Goal: Transaction & Acquisition: Purchase product/service

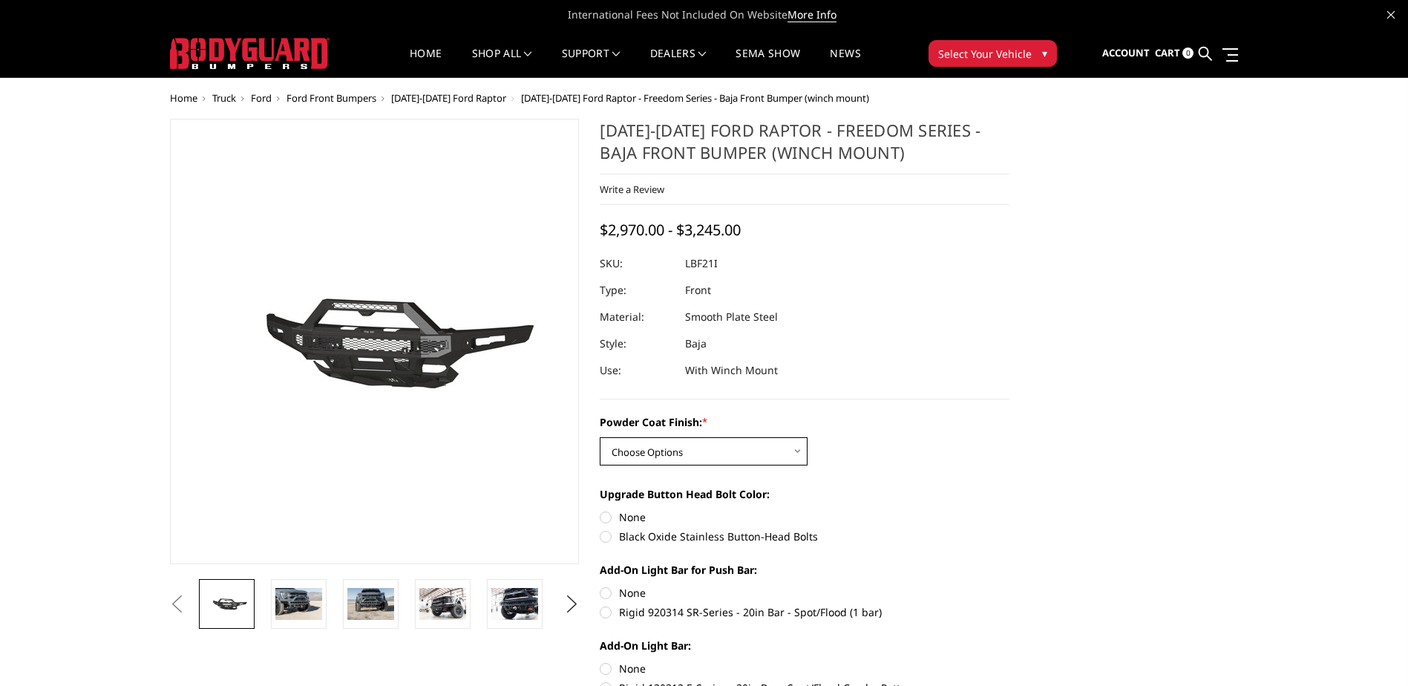
click at [682, 450] on select "Choose Options Bare Metal Texture Black Powder Coat" at bounding box center [704, 451] width 208 height 28
select select "2766"
click at [600, 437] on select "Choose Options Bare Metal Texture Black Powder Coat" at bounding box center [704, 451] width 208 height 28
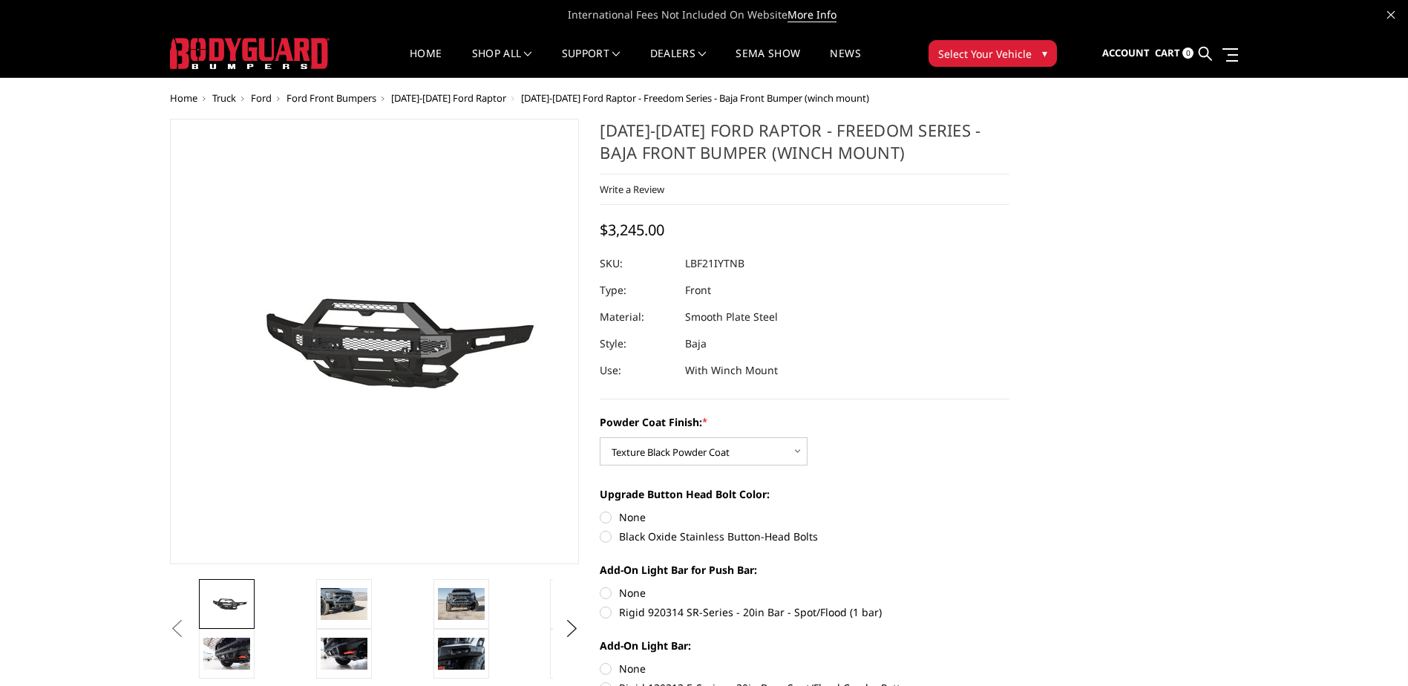
click at [609, 539] on label "Black Oxide Stainless Button-Head Bolts" at bounding box center [805, 536] width 410 height 16
click at [1009, 510] on input "Black Oxide Stainless Button-Head Bolts" at bounding box center [1009, 509] width 1 height 1
radio input "true"
click at [608, 587] on label "None" at bounding box center [805, 593] width 410 height 16
click at [600, 586] on input "None" at bounding box center [600, 585] width 1 height 1
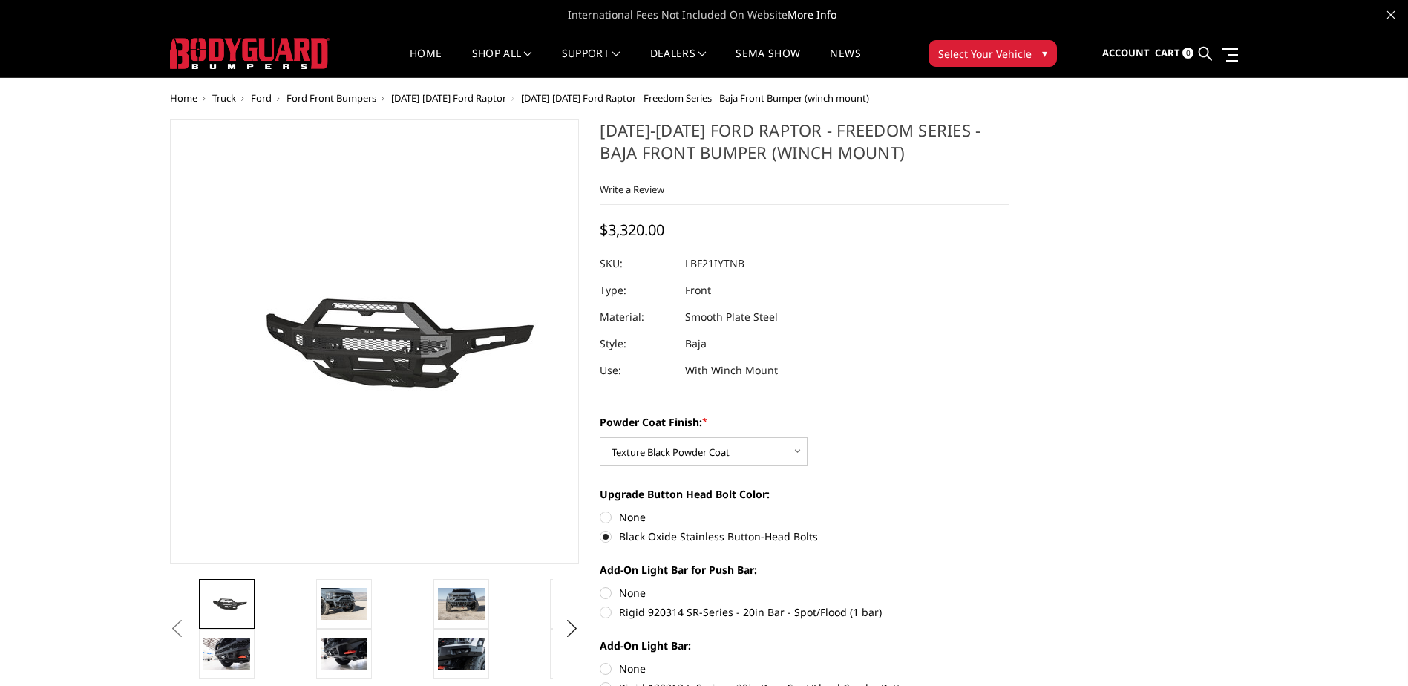
radio input "true"
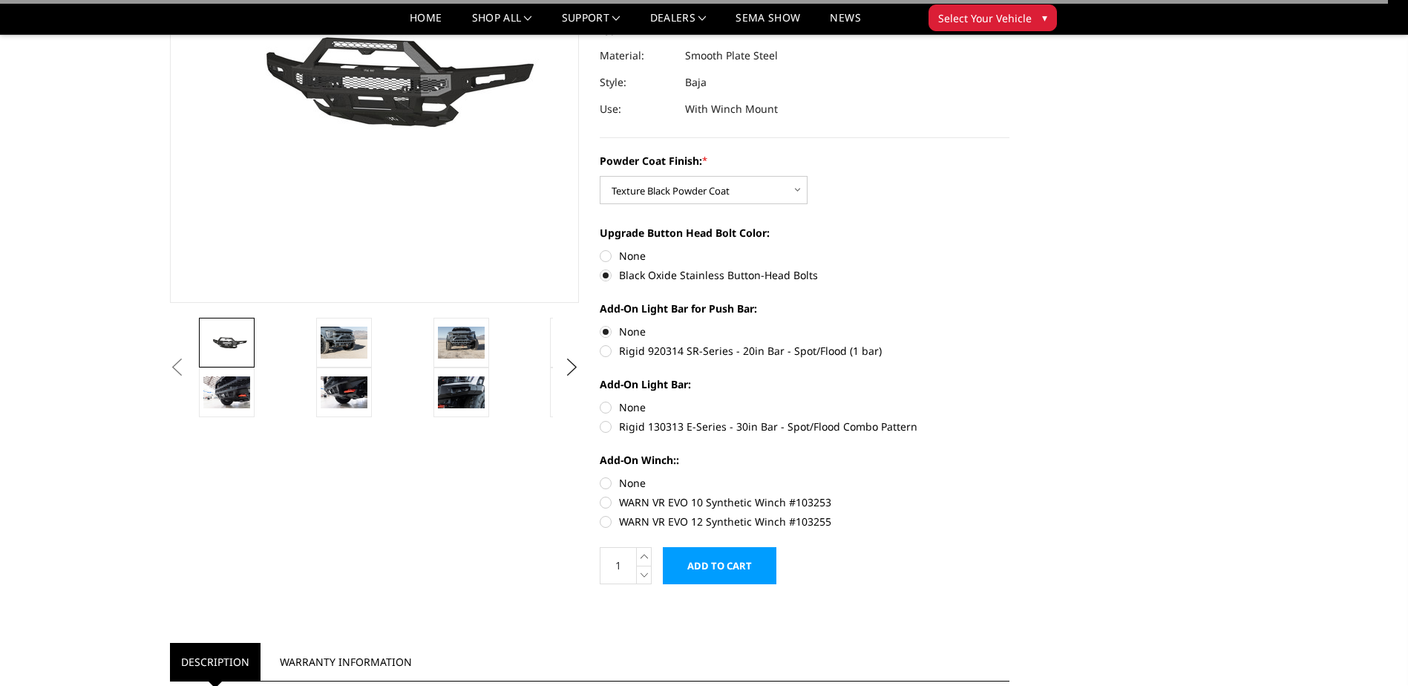
scroll to position [223, 0]
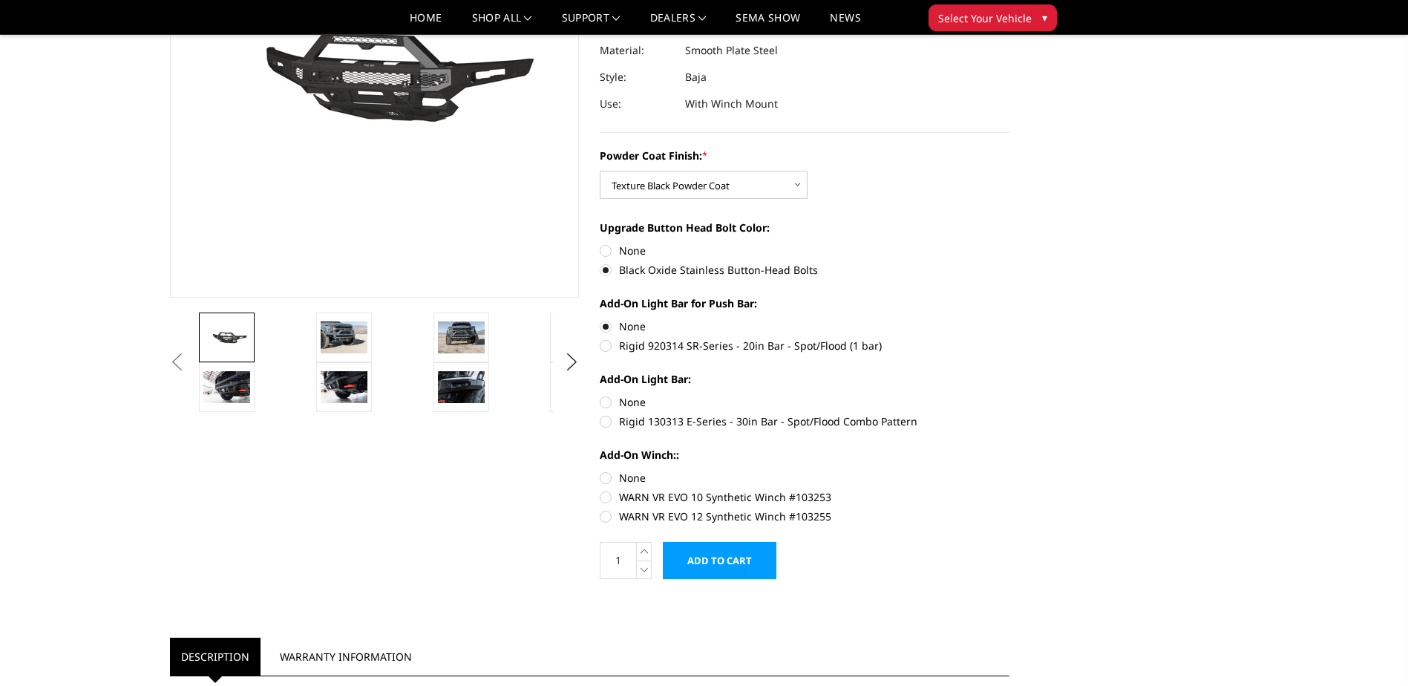
click at [609, 401] on label "None" at bounding box center [805, 402] width 410 height 16
click at [600, 395] on input "None" at bounding box center [600, 394] width 1 height 1
radio input "true"
click at [604, 480] on label "None" at bounding box center [805, 478] width 410 height 16
click at [600, 471] on input "None" at bounding box center [600, 470] width 1 height 1
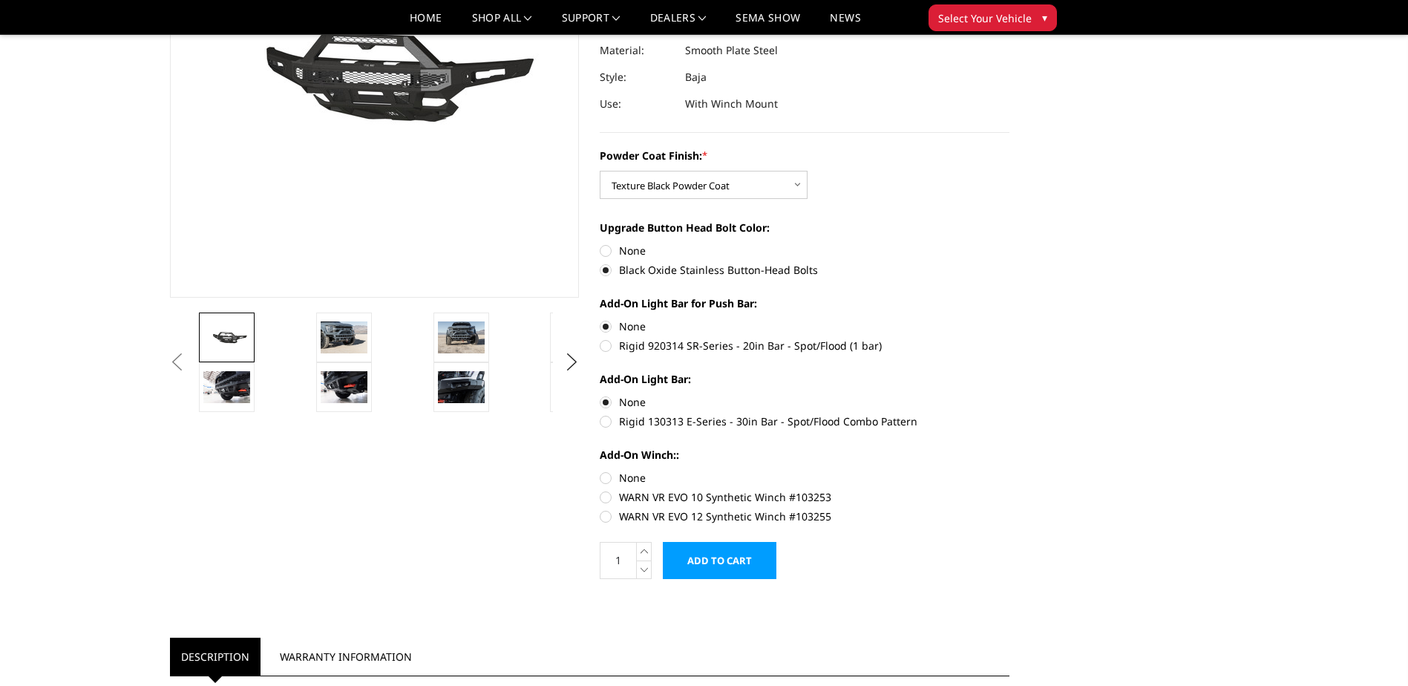
radio input "true"
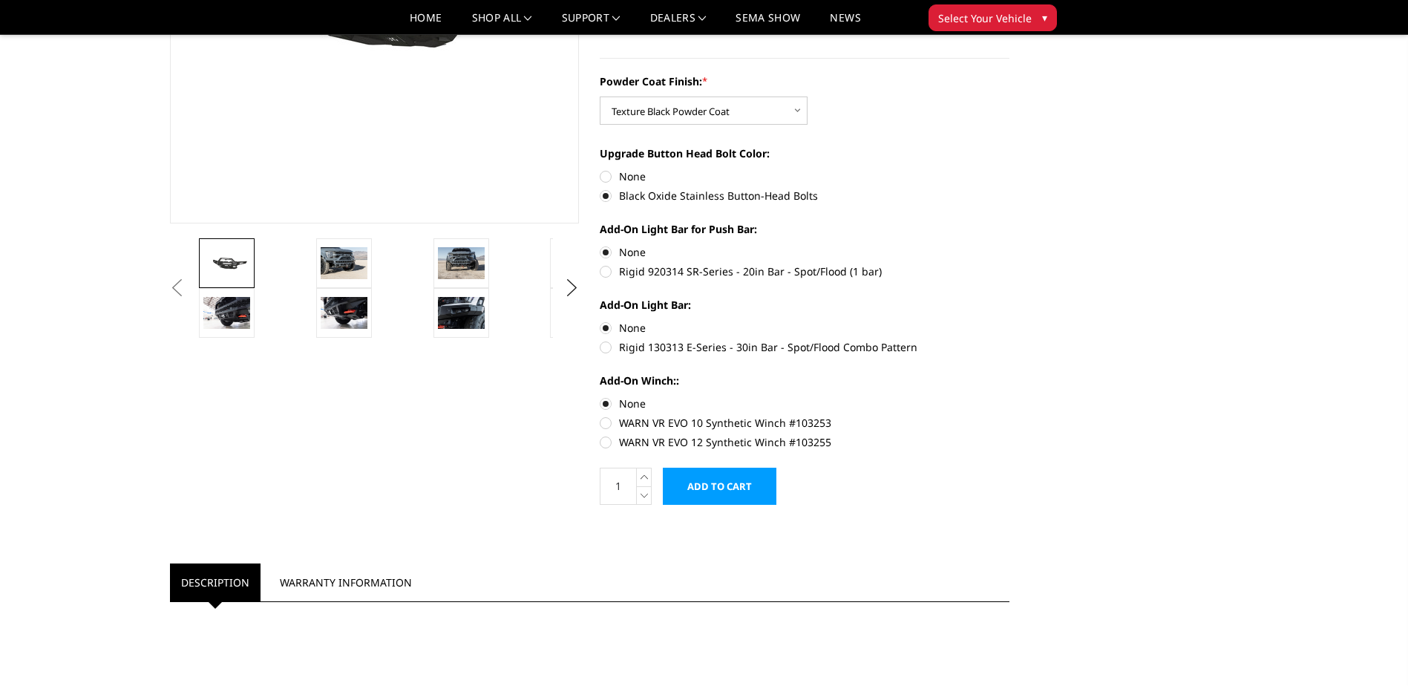
scroll to position [0, 0]
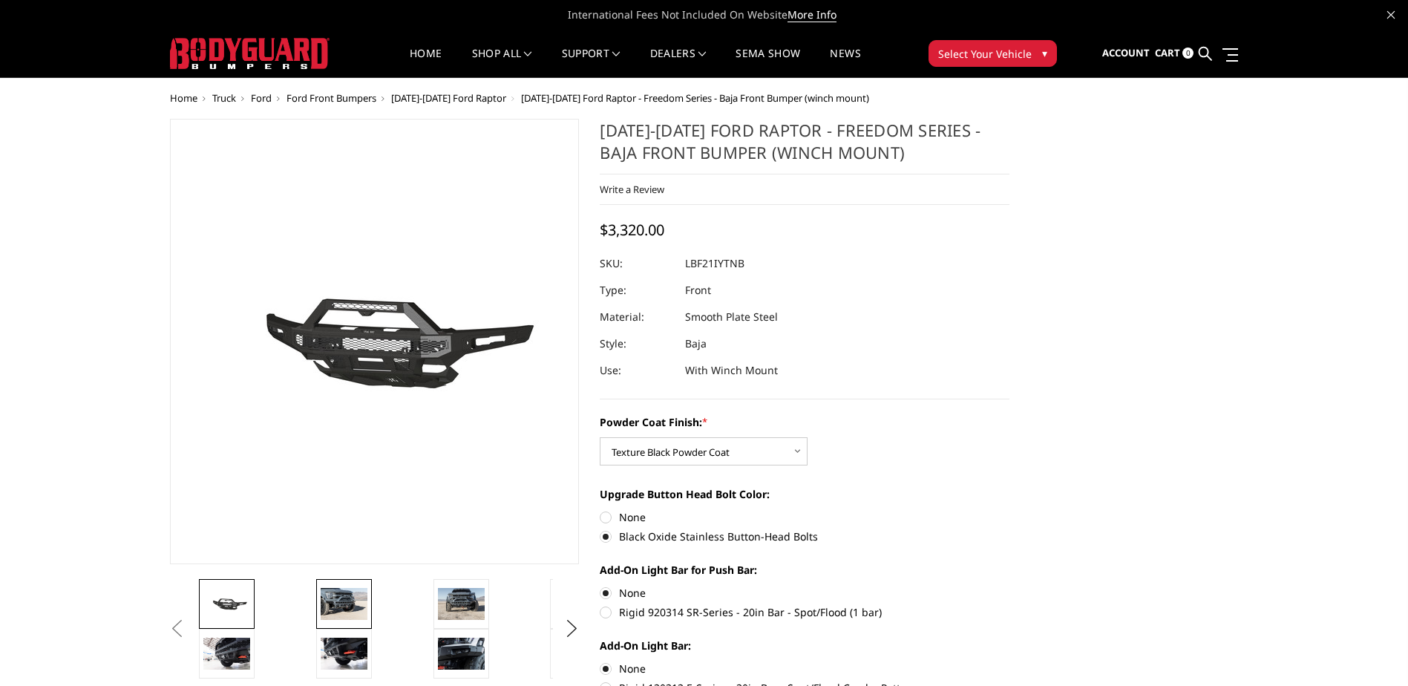
click at [350, 602] on img at bounding box center [344, 603] width 47 height 31
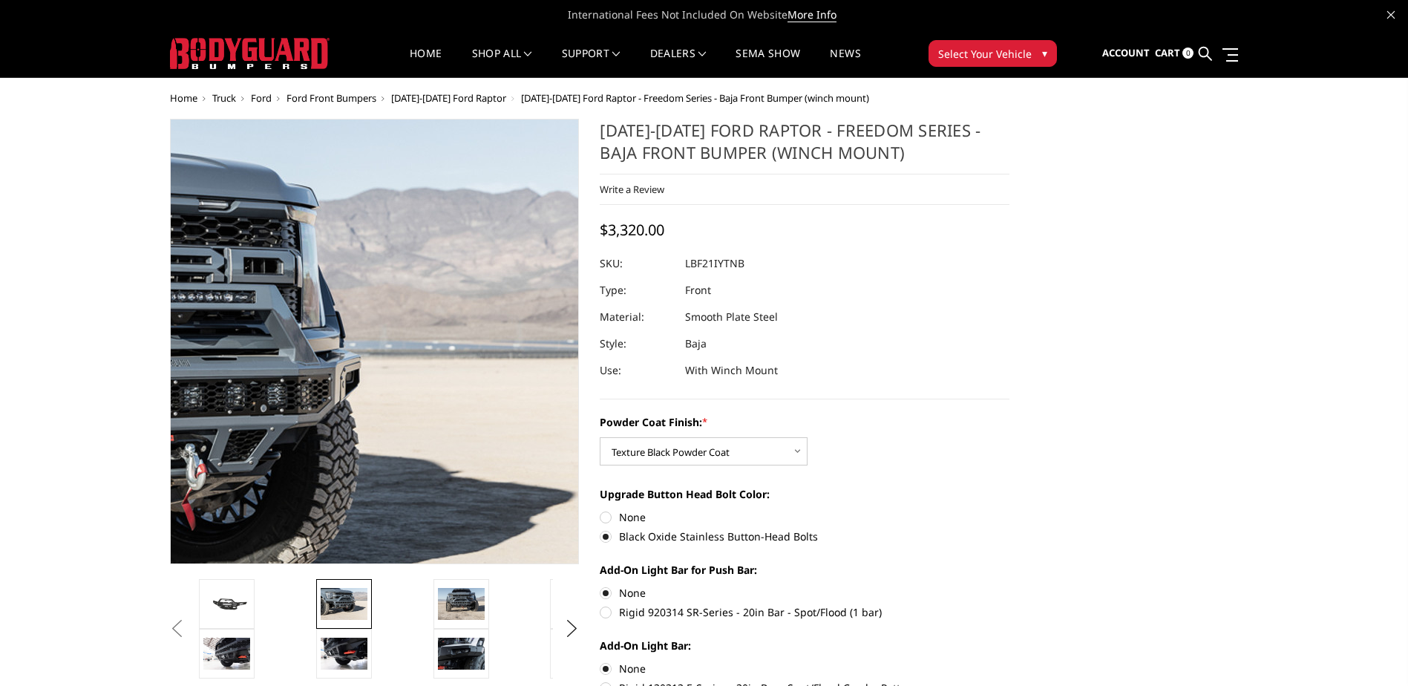
click at [475, 99] on span "[DATE]-[DATE] Ford Raptor" at bounding box center [448, 97] width 115 height 13
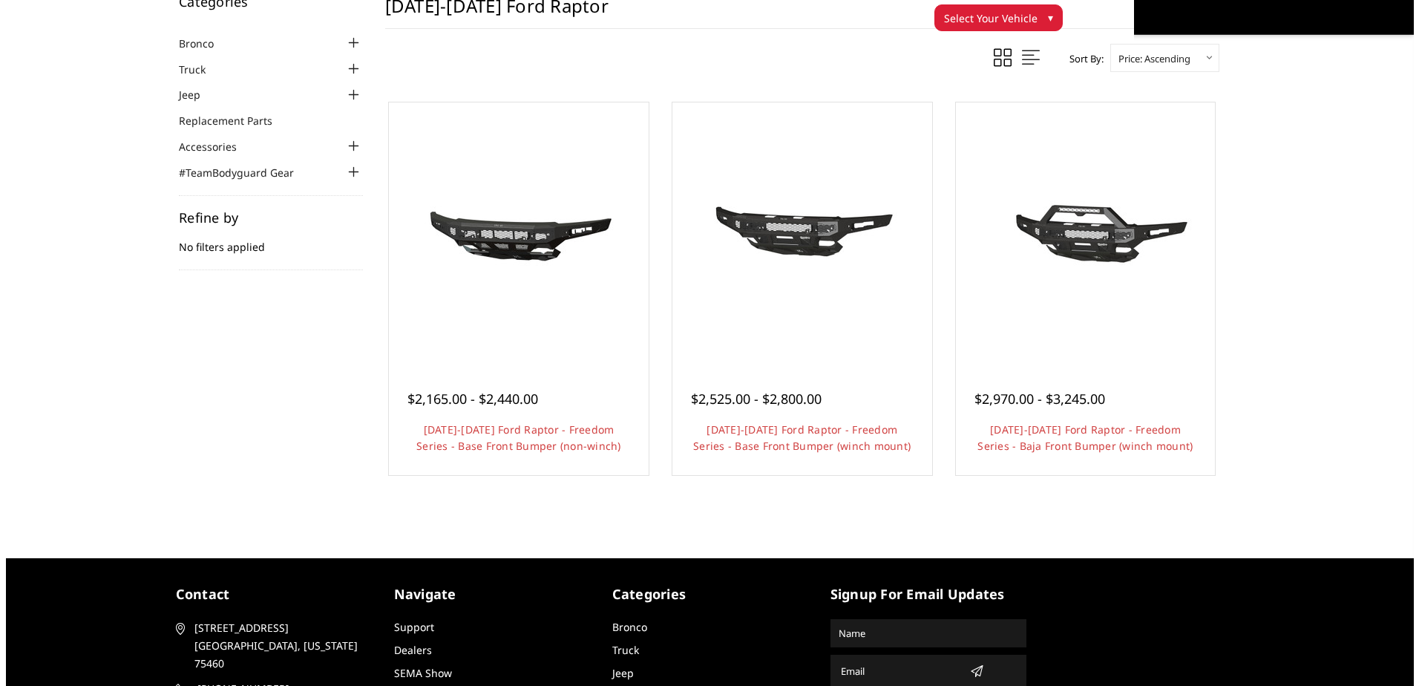
scroll to position [221, 0]
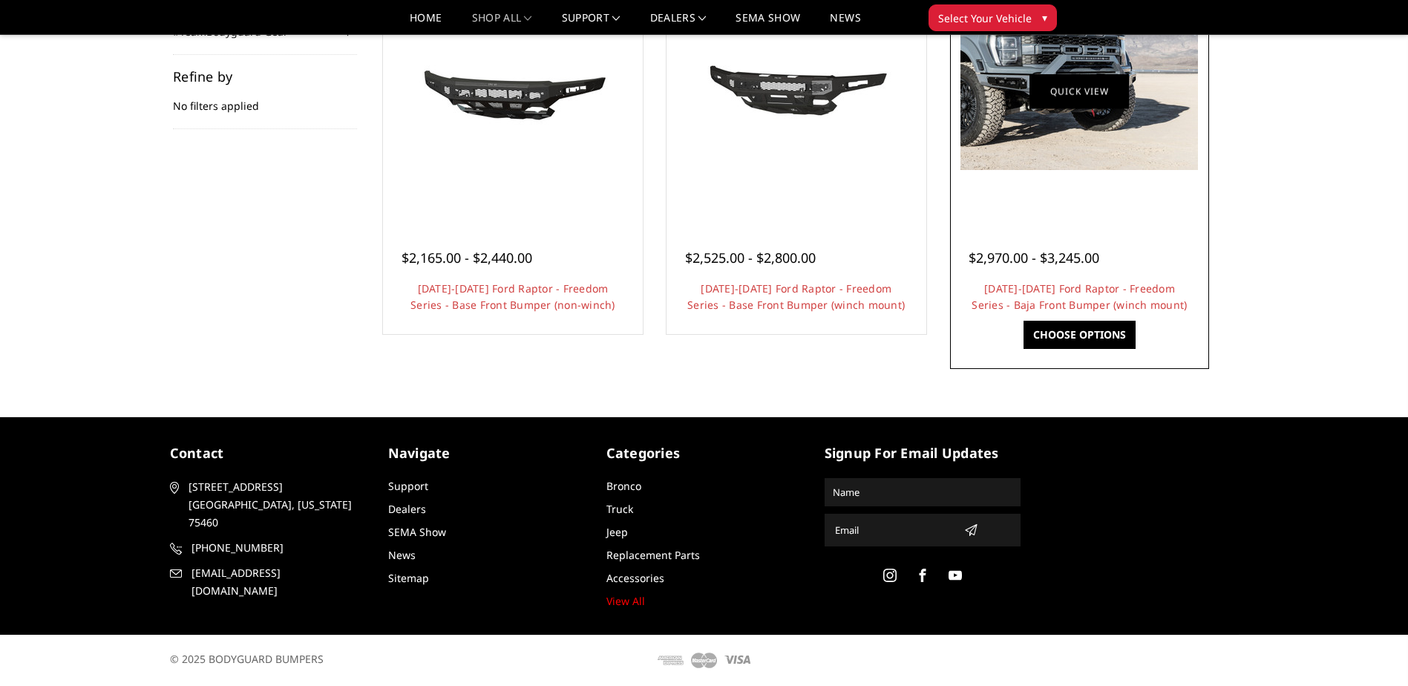
click at [1077, 104] on link "Quick view" at bounding box center [1078, 90] width 99 height 35
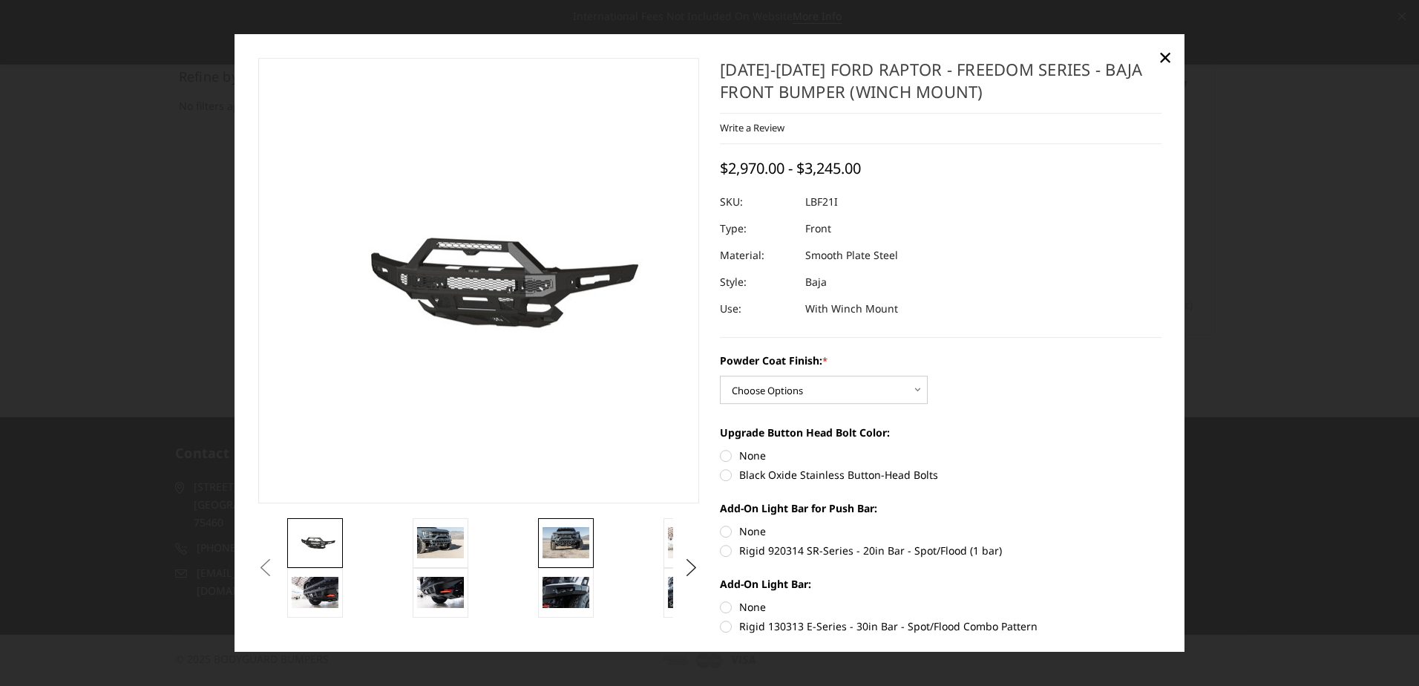
click at [571, 531] on img at bounding box center [566, 542] width 47 height 31
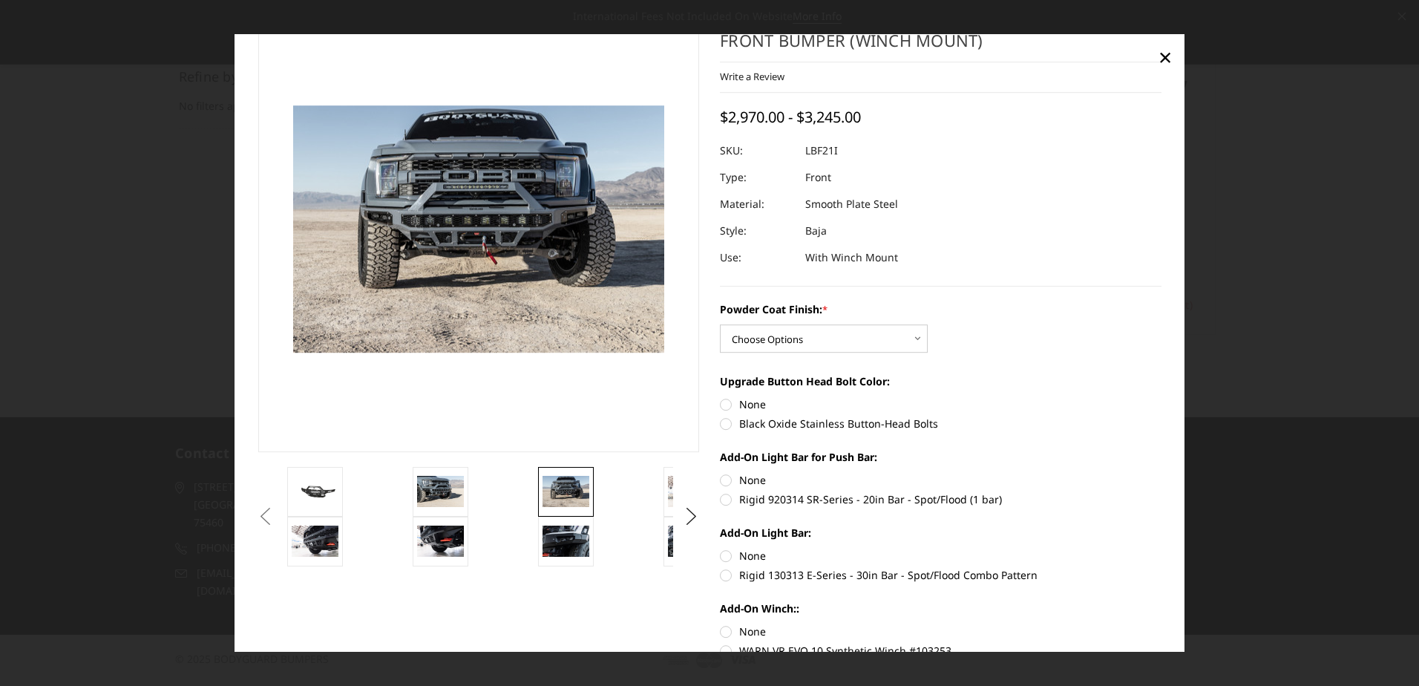
scroll to position [148, 0]
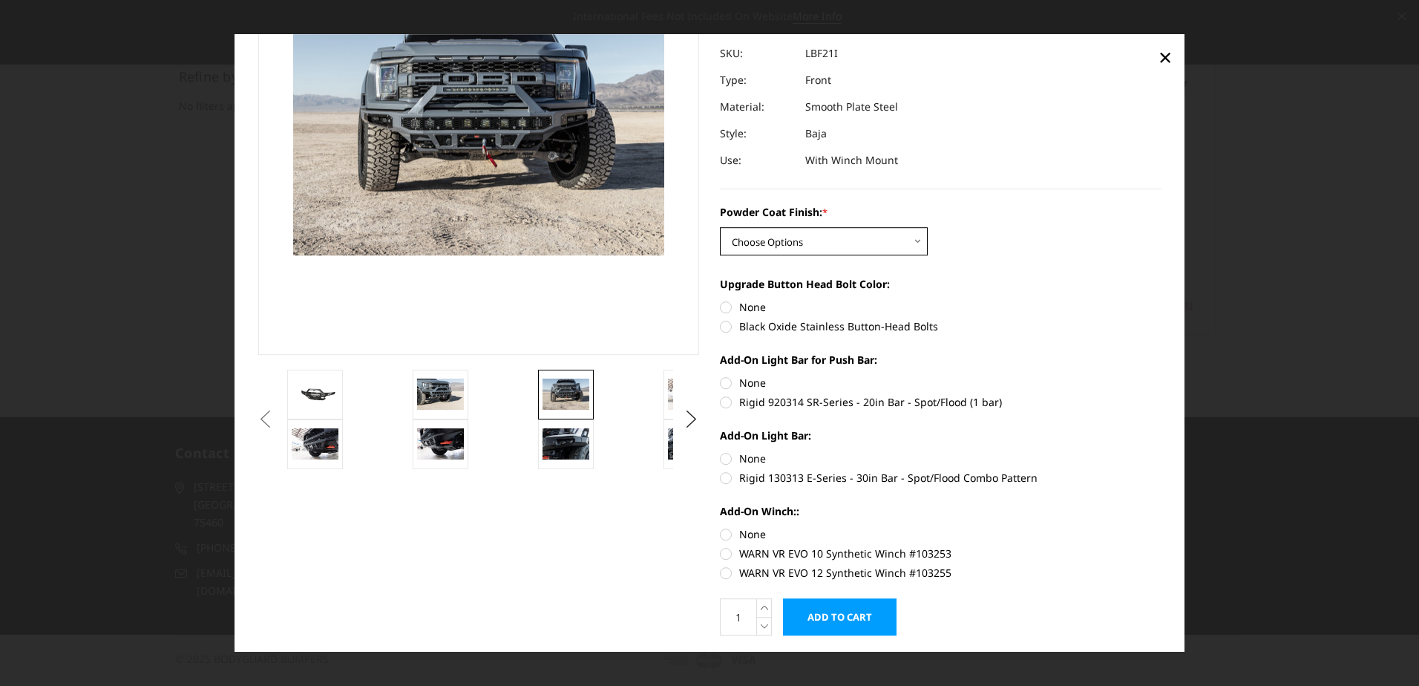
click at [763, 244] on select "Choose Options Bare Metal Texture Black Powder Coat" at bounding box center [824, 242] width 208 height 28
select select "2766"
click at [720, 228] on select "Choose Options Bare Metal Texture Black Powder Coat" at bounding box center [824, 242] width 208 height 28
click at [721, 332] on label "Black Oxide Stainless Button-Head Bolts" at bounding box center [941, 327] width 442 height 16
click at [1162, 301] on input "Black Oxide Stainless Button-Head Bolts" at bounding box center [1162, 300] width 1 height 1
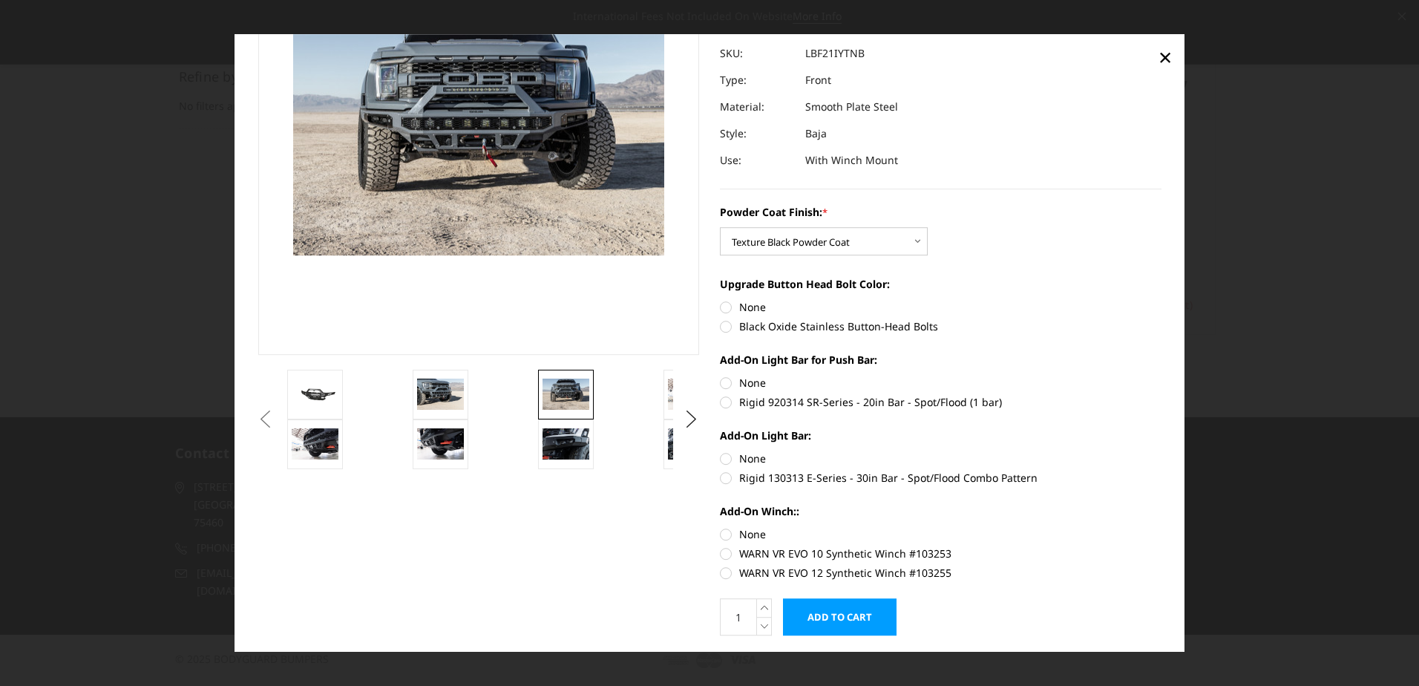
radio input "true"
click at [721, 388] on label "None" at bounding box center [941, 384] width 442 height 16
click at [721, 376] on input "None" at bounding box center [720, 376] width 1 height 1
radio input "true"
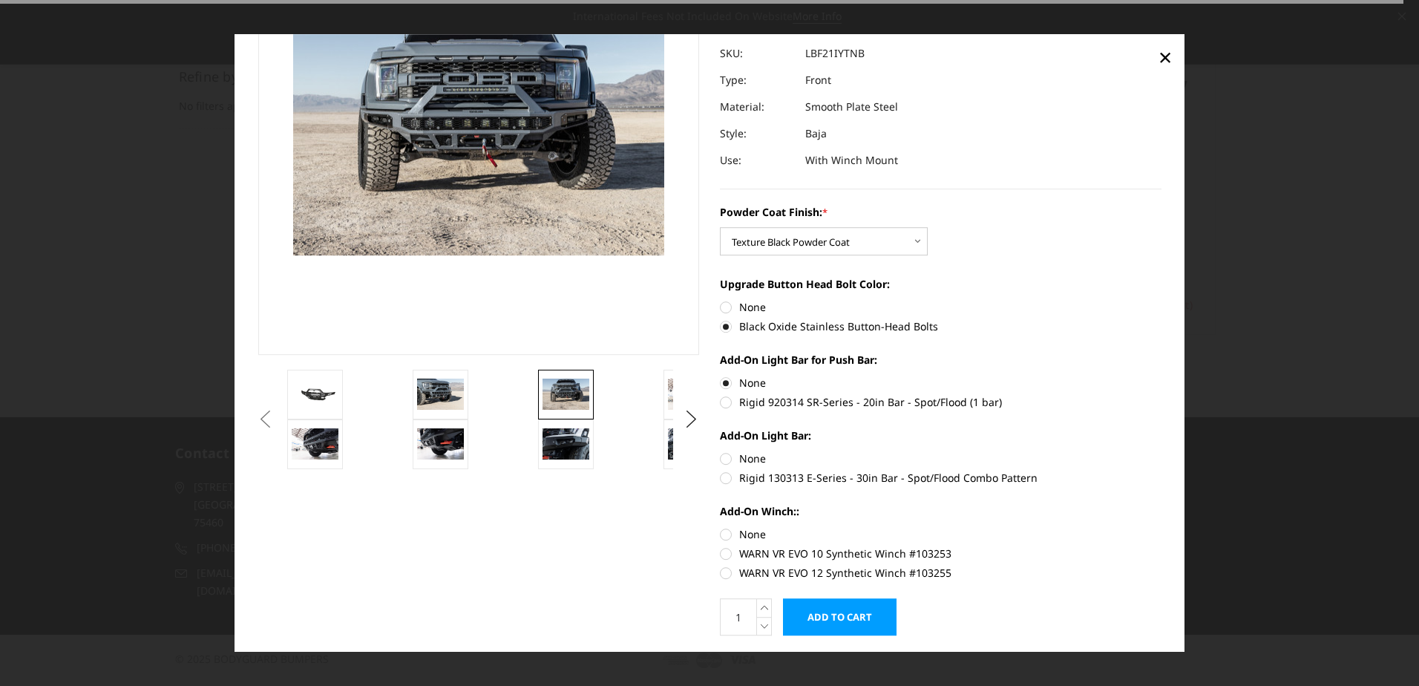
click at [720, 460] on label "None" at bounding box center [941, 459] width 442 height 16
click at [720, 452] on input "None" at bounding box center [720, 451] width 1 height 1
radio input "true"
click at [720, 538] on label "None" at bounding box center [941, 535] width 442 height 16
click at [720, 528] on input "None" at bounding box center [720, 527] width 1 height 1
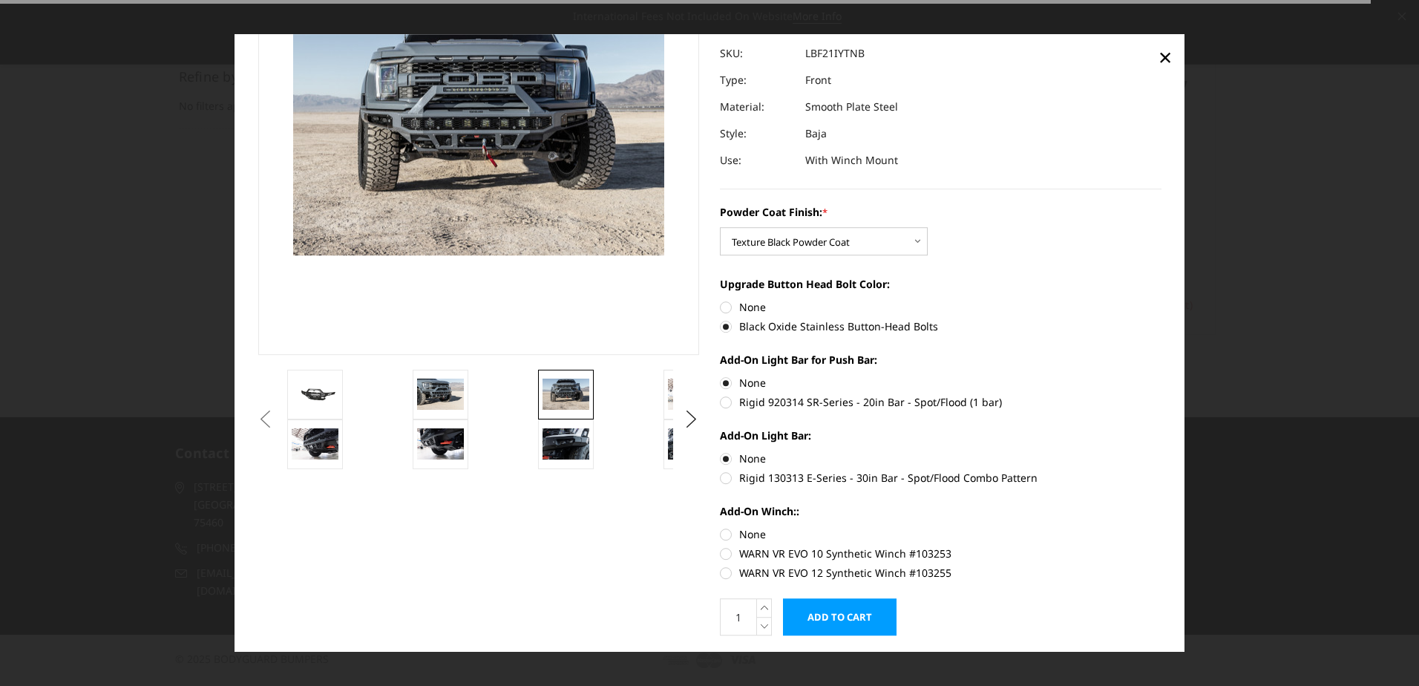
radio input "true"
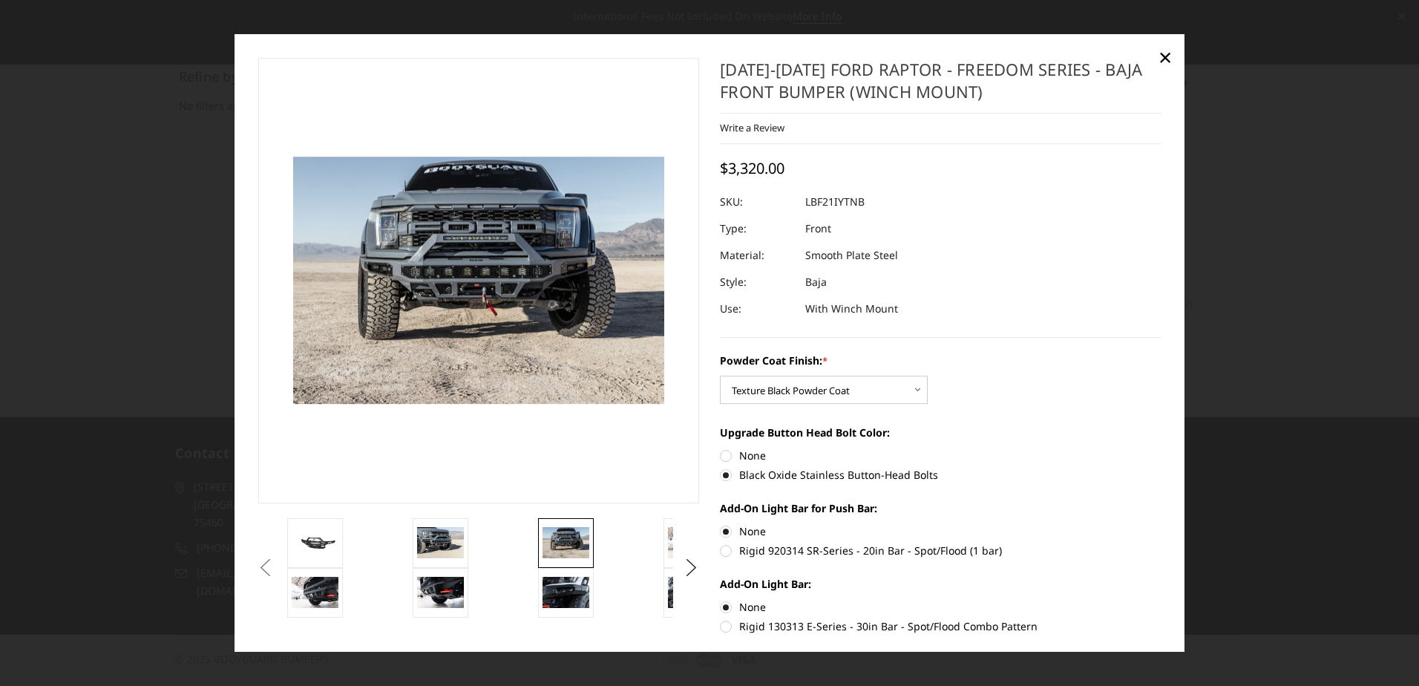
scroll to position [74, 0]
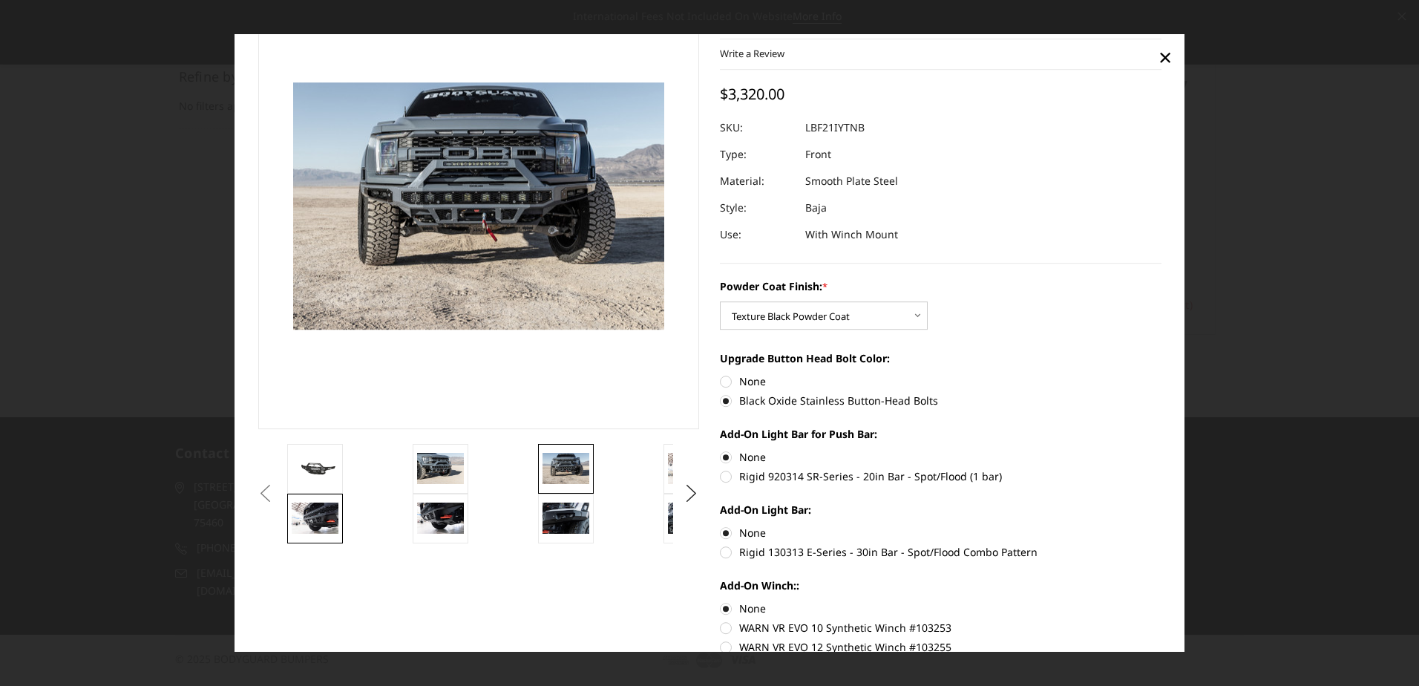
click at [318, 520] on img at bounding box center [315, 517] width 47 height 31
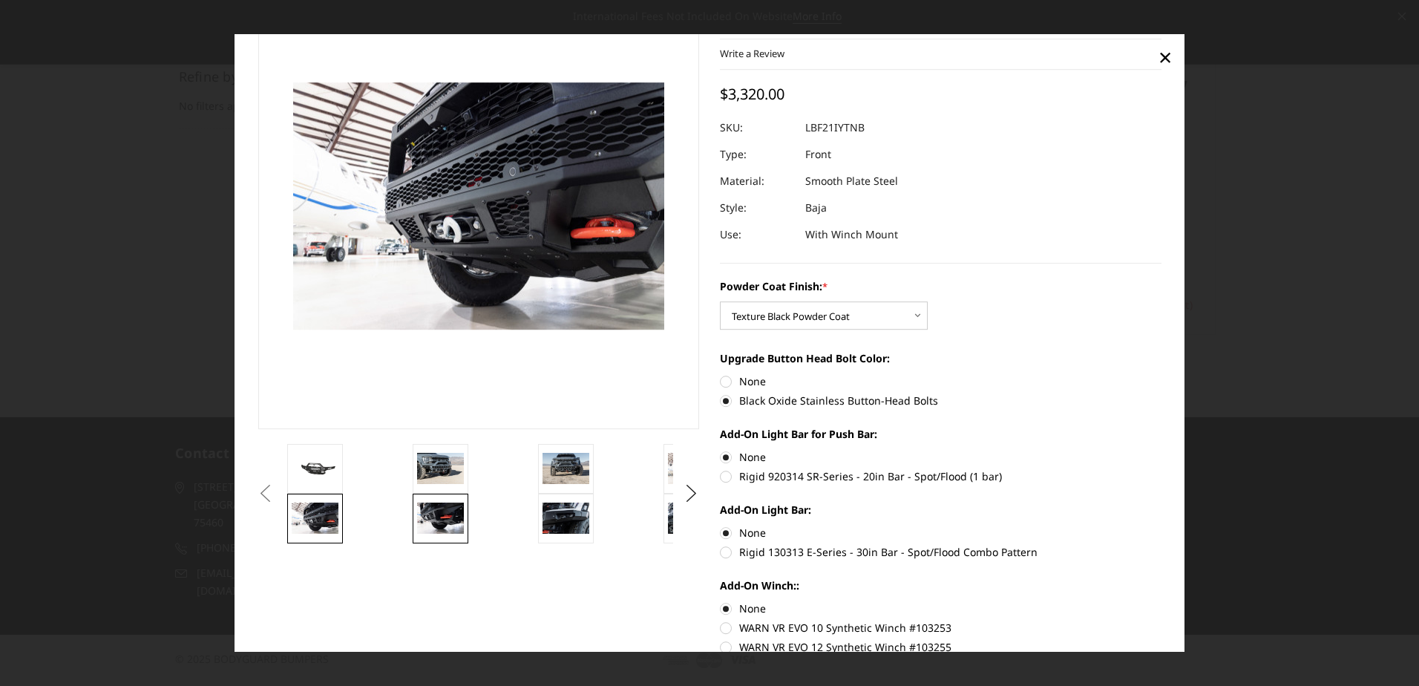
click at [439, 522] on img at bounding box center [440, 517] width 47 height 31
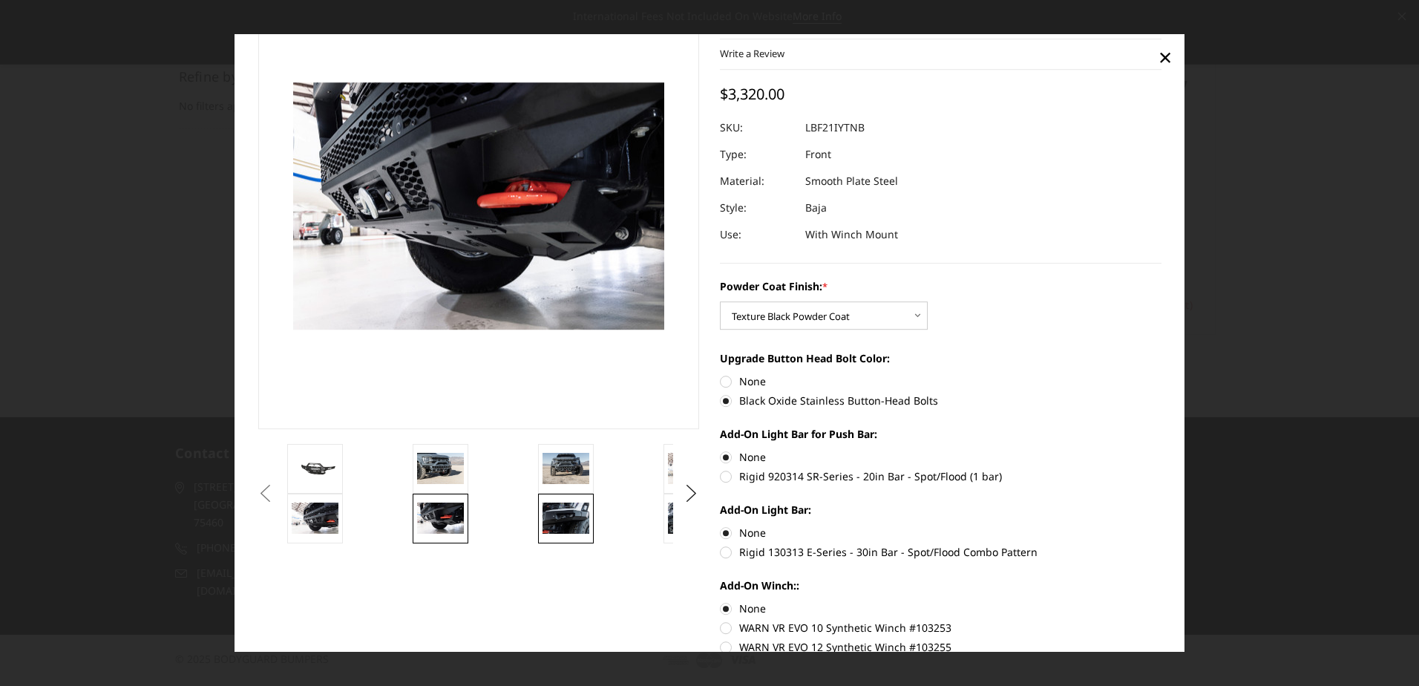
click at [578, 523] on img at bounding box center [566, 517] width 47 height 31
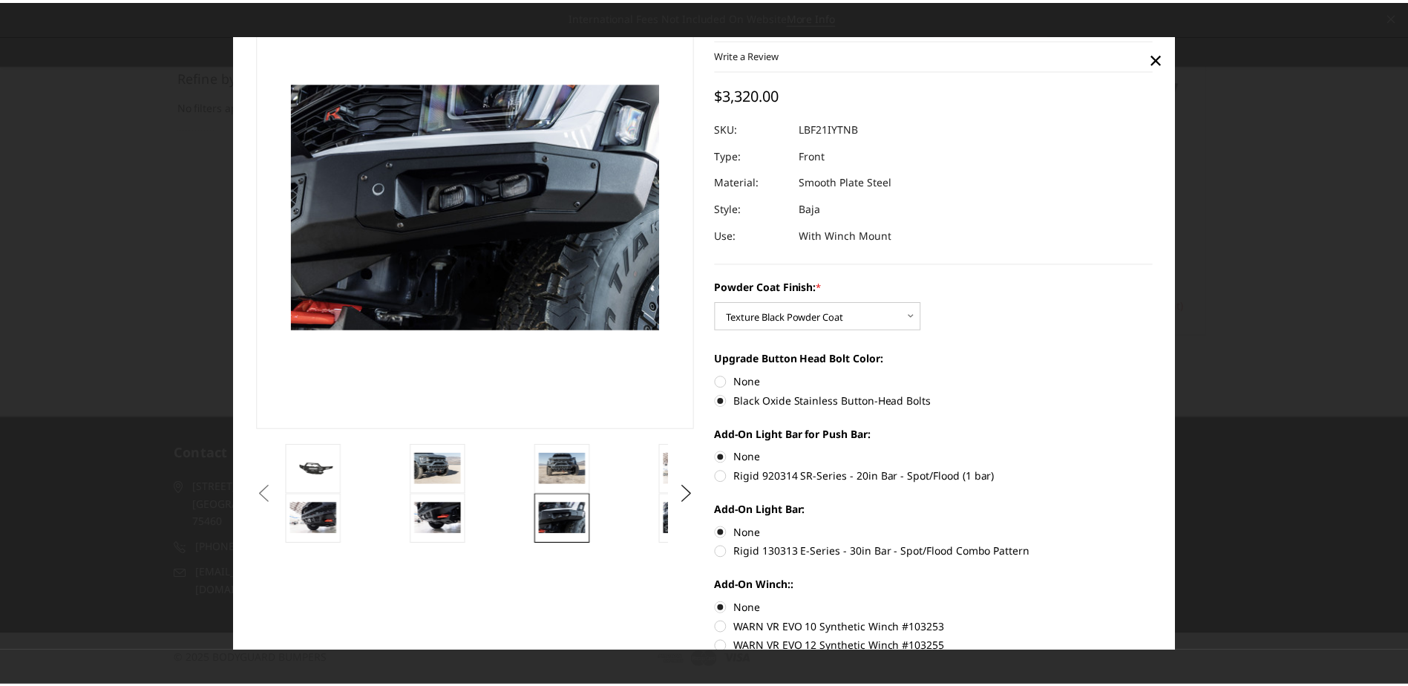
scroll to position [0, 0]
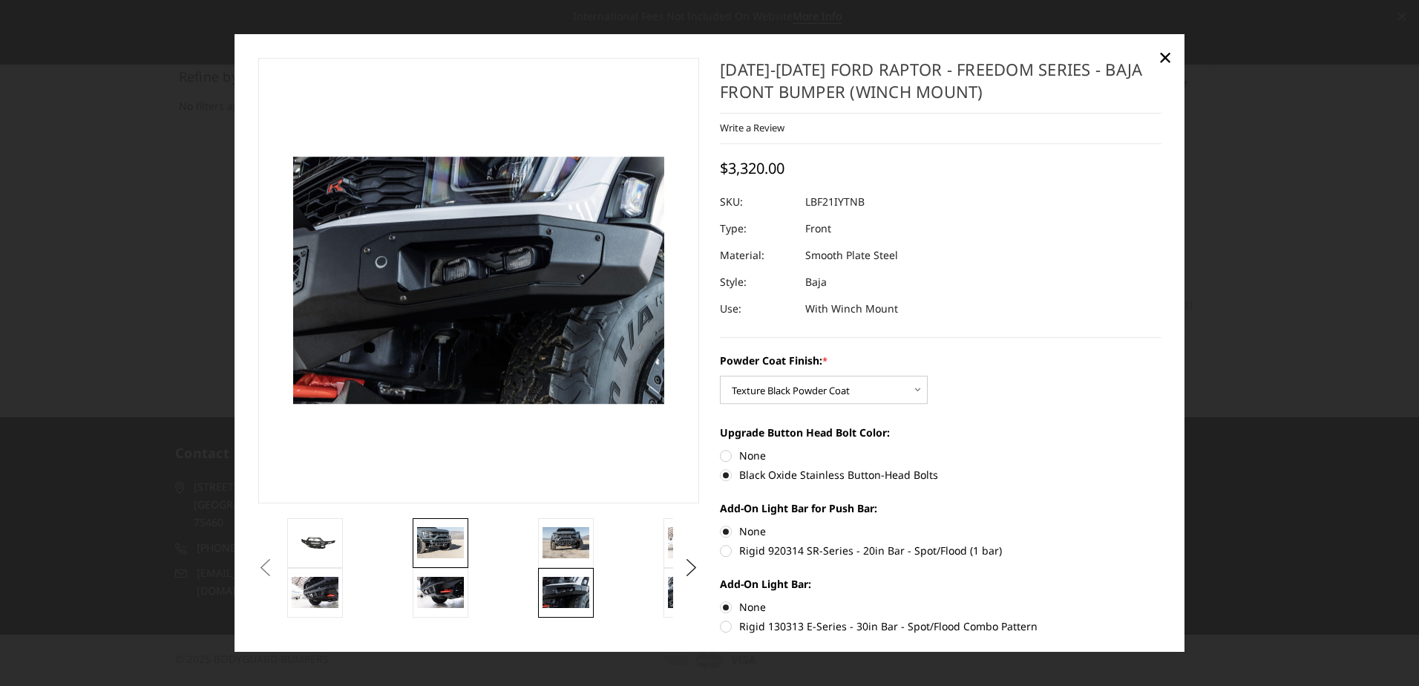
click at [430, 542] on img at bounding box center [440, 542] width 47 height 31
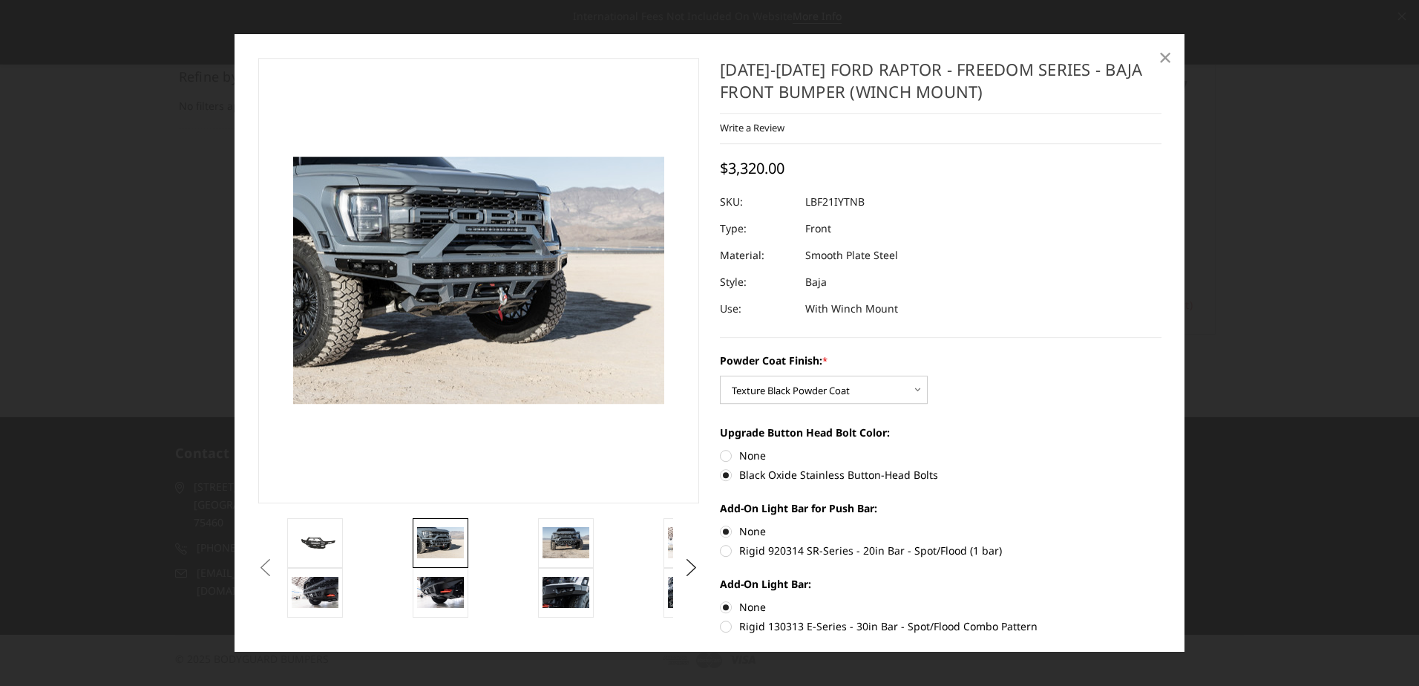
click at [1162, 56] on span "×" at bounding box center [1165, 57] width 13 height 32
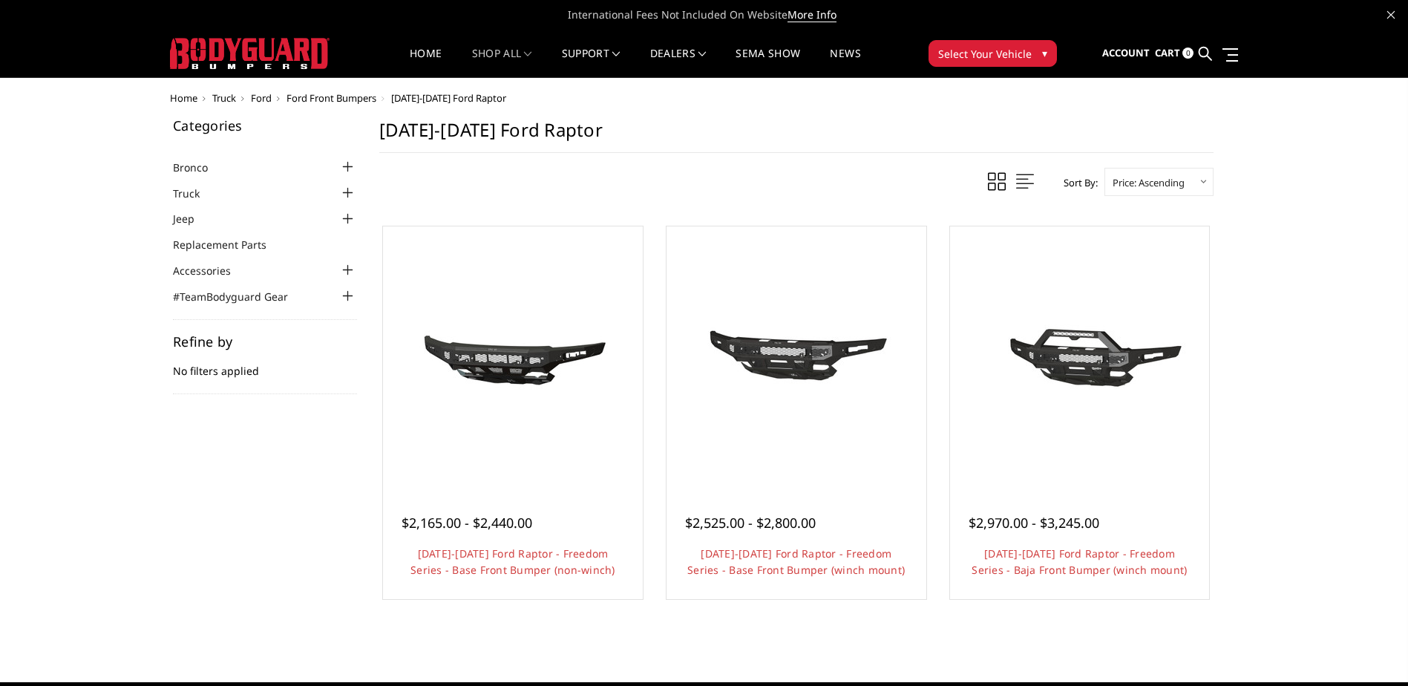
click at [205, 62] on img at bounding box center [250, 53] width 160 height 31
